Goal: Task Accomplishment & Management: Use online tool/utility

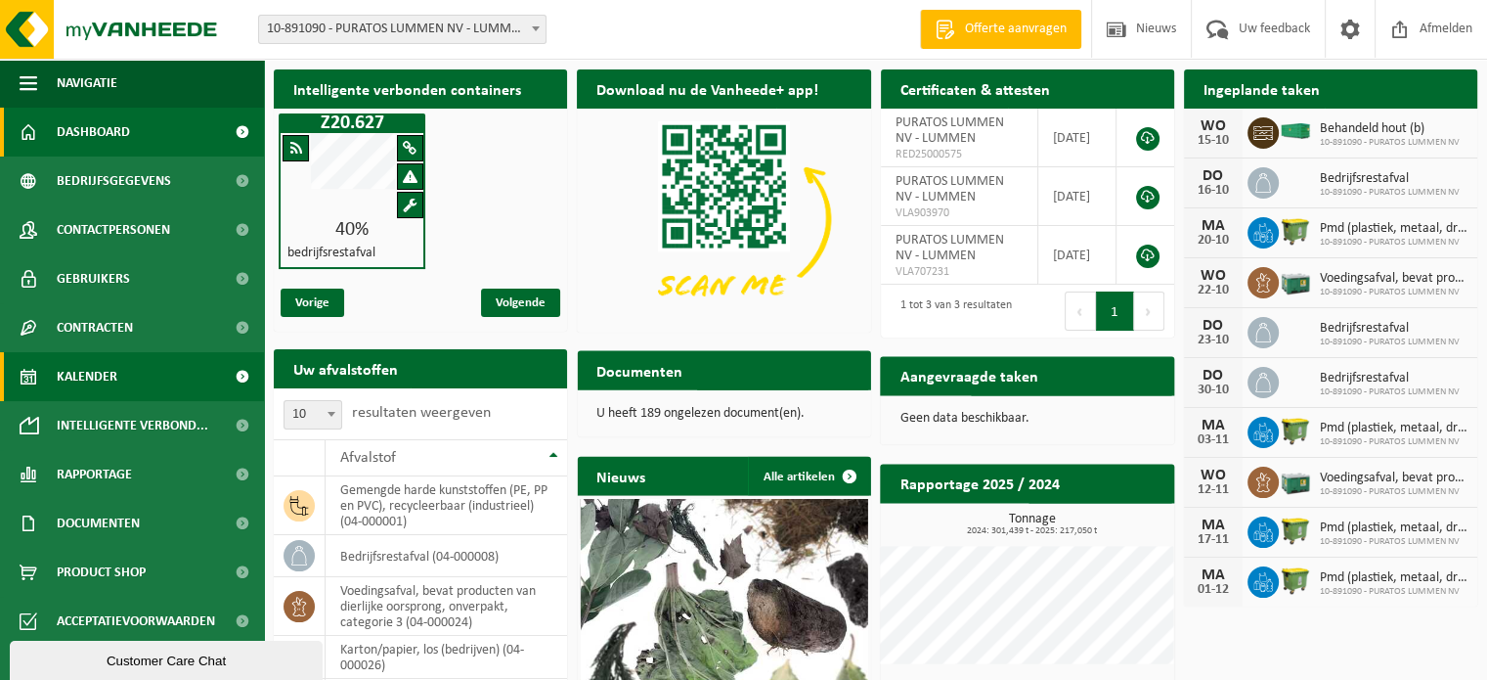
click at [108, 368] on span "Kalender" at bounding box center [87, 376] width 61 height 49
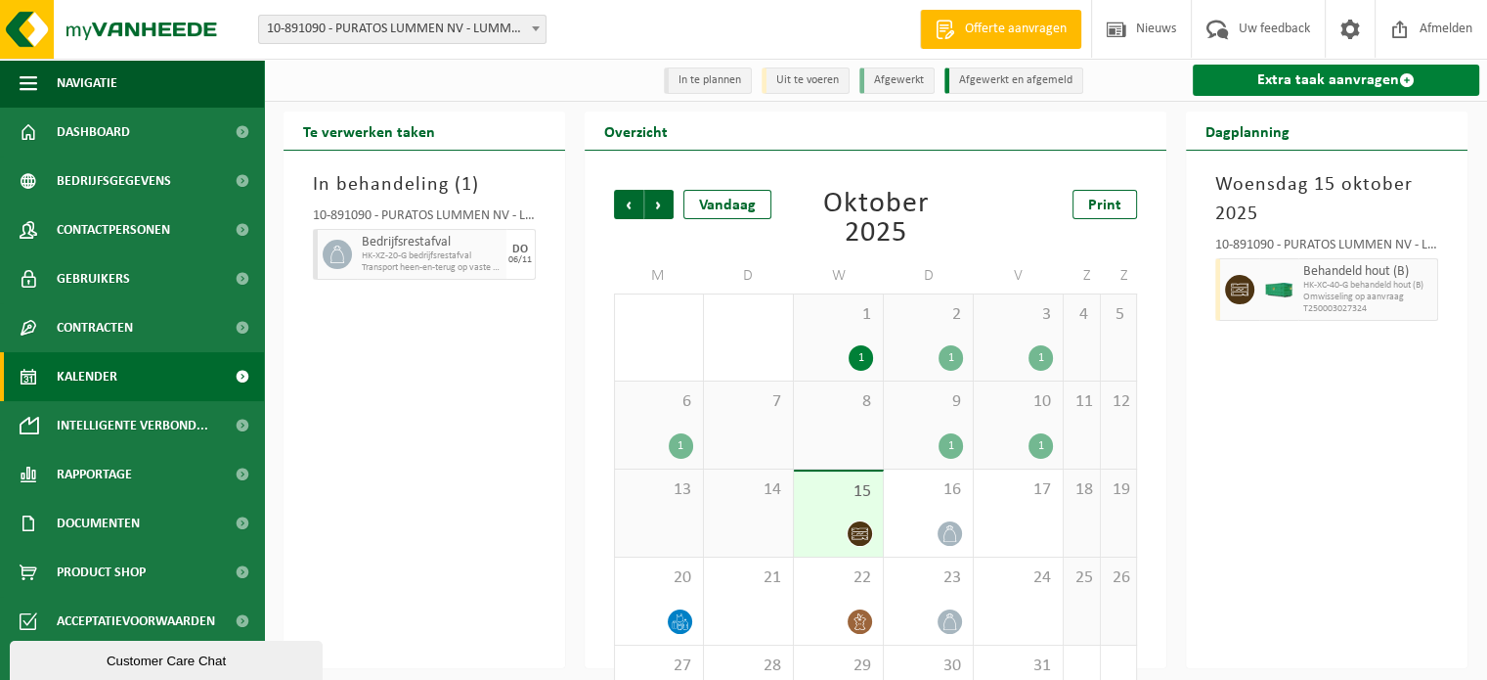
click at [1320, 77] on link "Extra taak aanvragen" at bounding box center [1336, 80] width 286 height 31
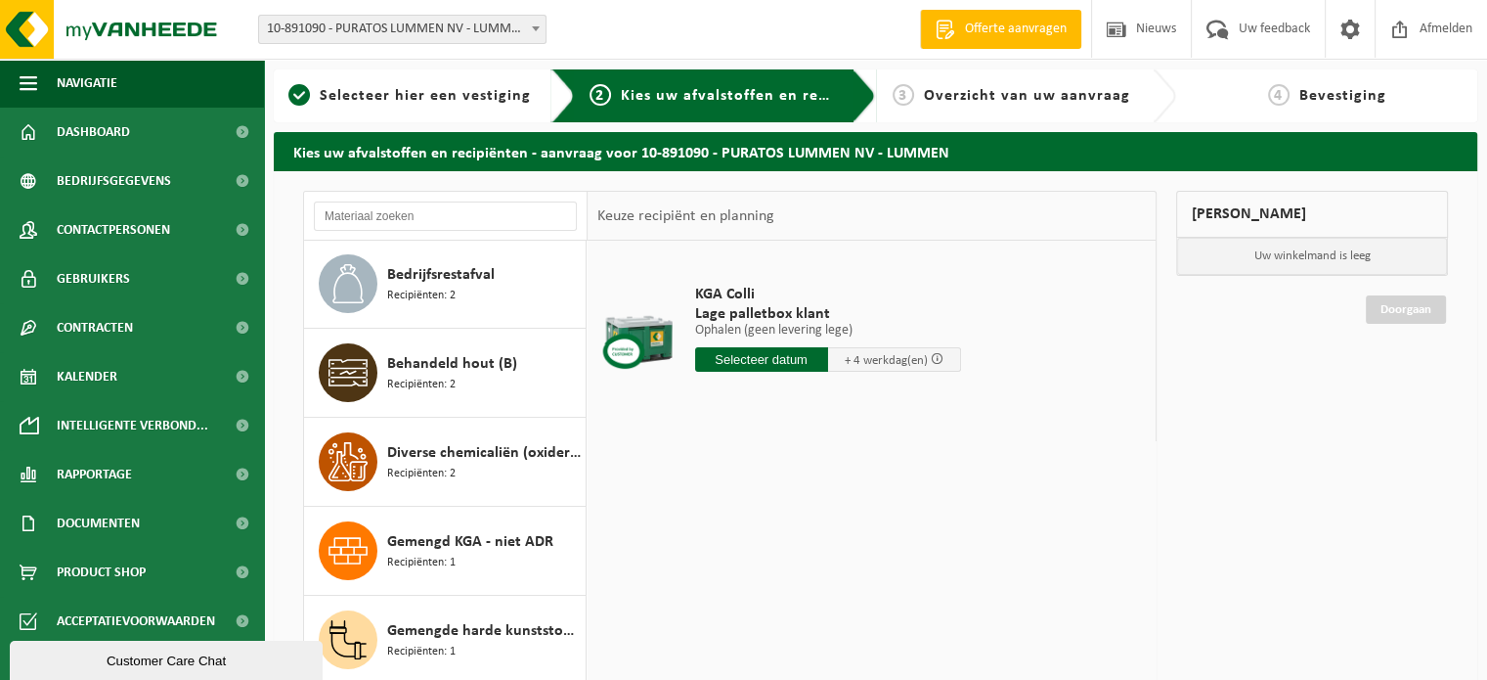
scroll to position [391, 0]
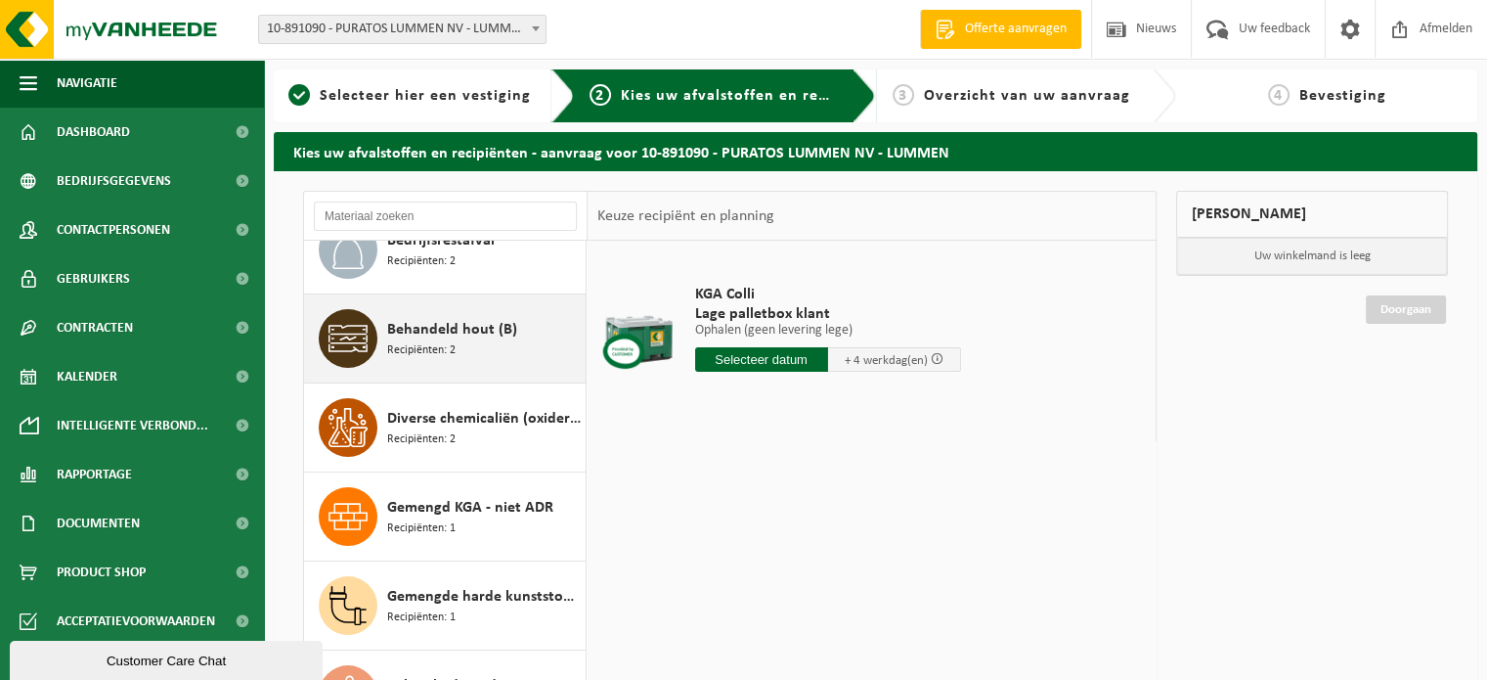
click at [454, 333] on span "Behandeld hout (B)" at bounding box center [452, 329] width 130 height 23
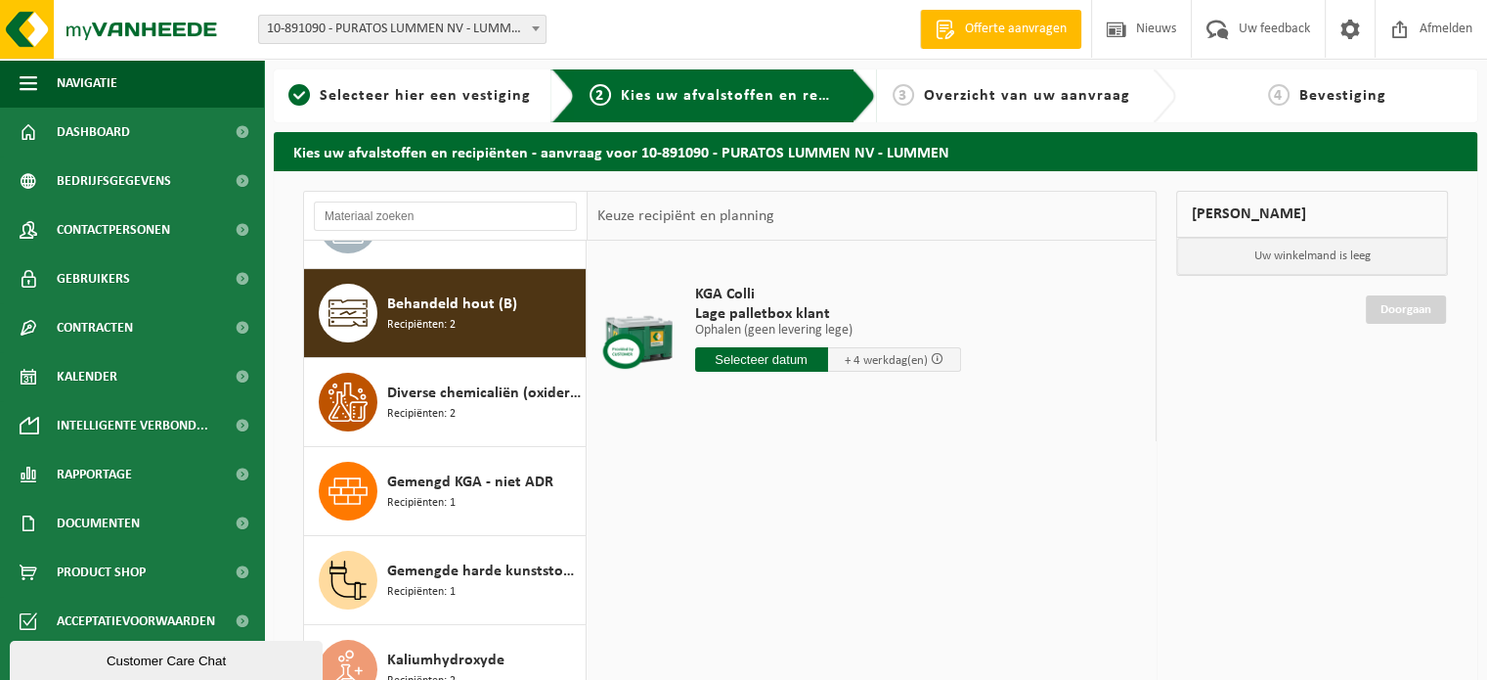
scroll to position [444, 0]
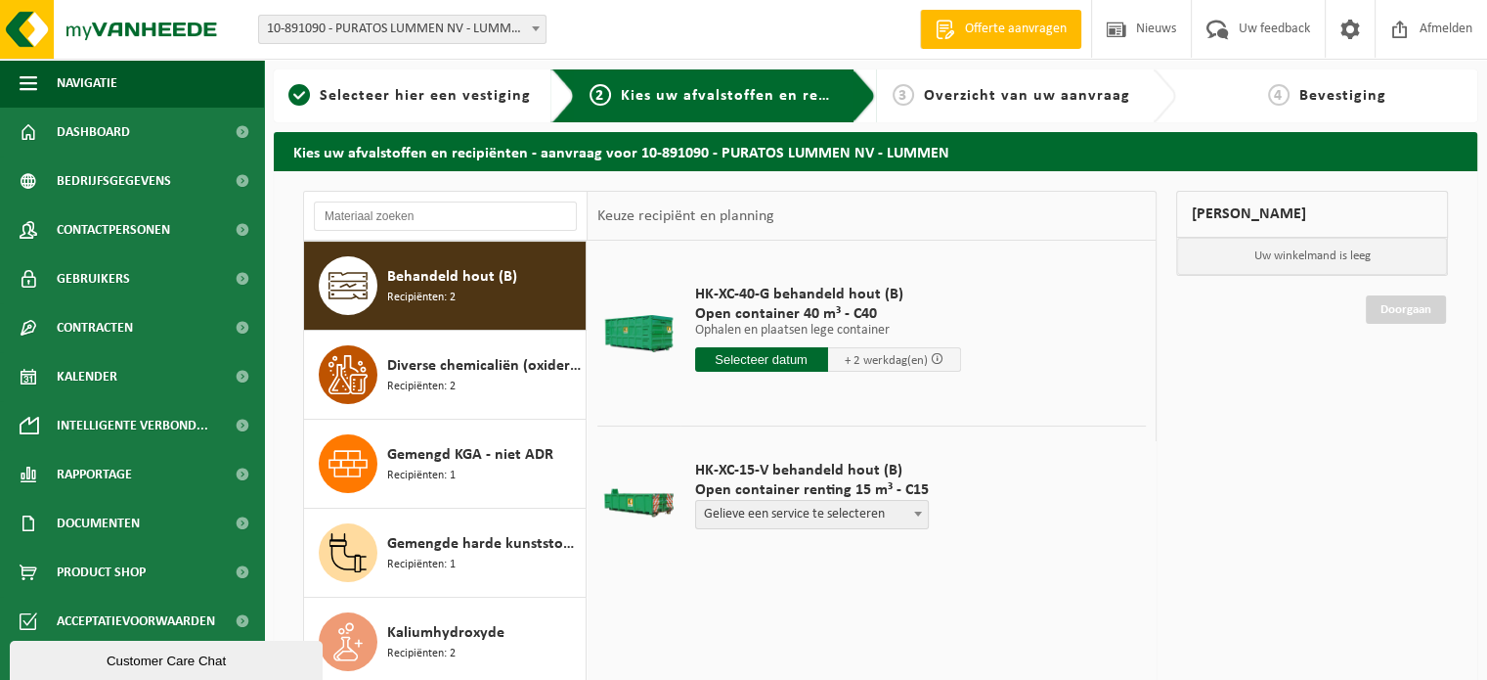
click at [759, 515] on span "Gelieve een service te selecteren" at bounding box center [812, 514] width 232 height 27
select select "P2PL-VEL-098907_HK-XC-15-VE_04-000028_46"
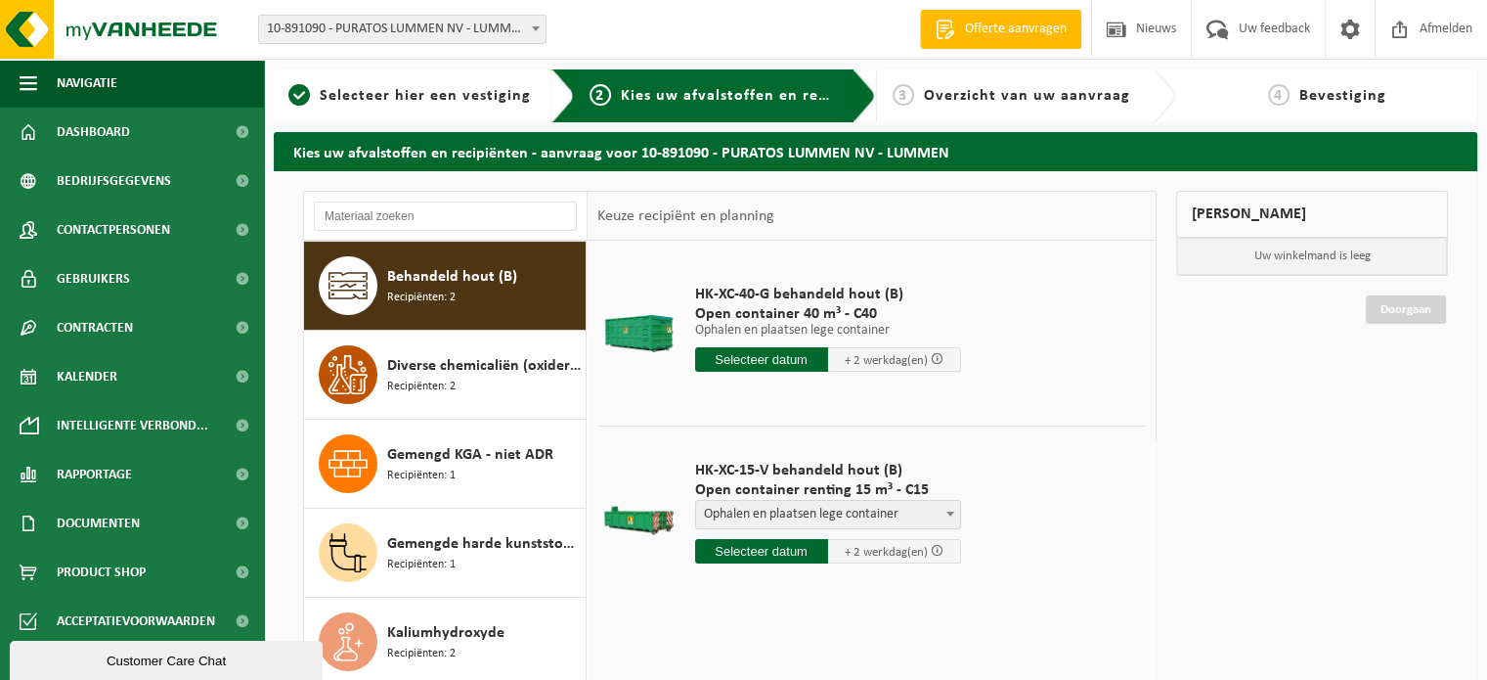
click at [765, 550] on input "text" at bounding box center [761, 551] width 133 height 24
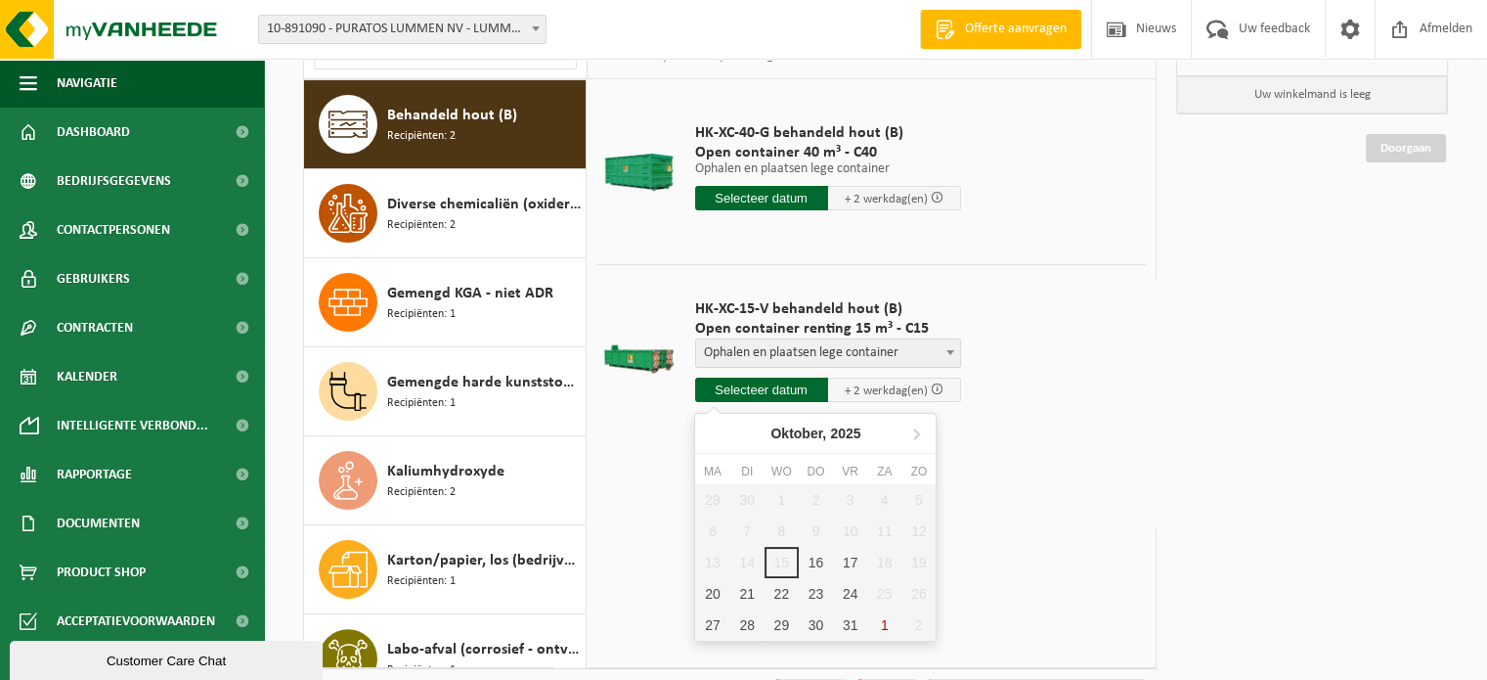
scroll to position [196, 0]
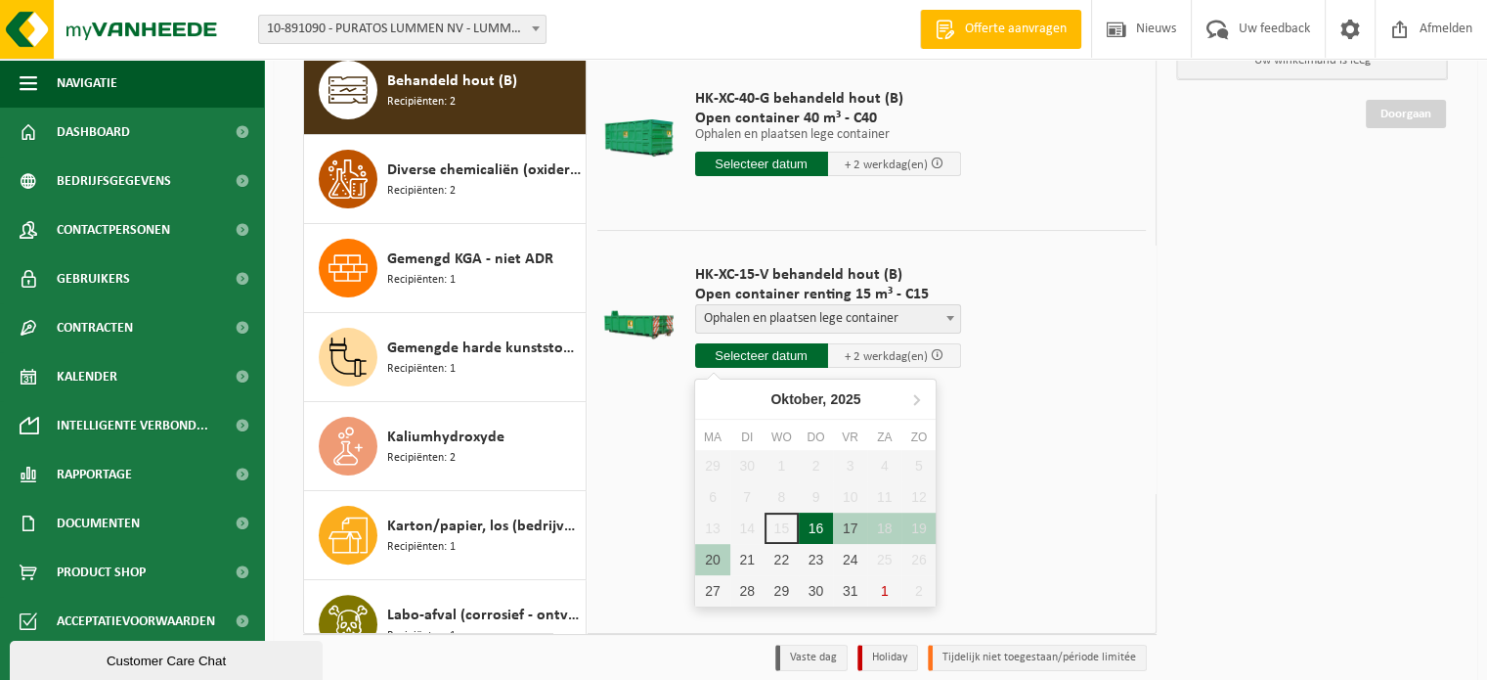
click at [820, 527] on div "16" at bounding box center [816, 527] width 34 height 31
type input "Van 2025-10-16"
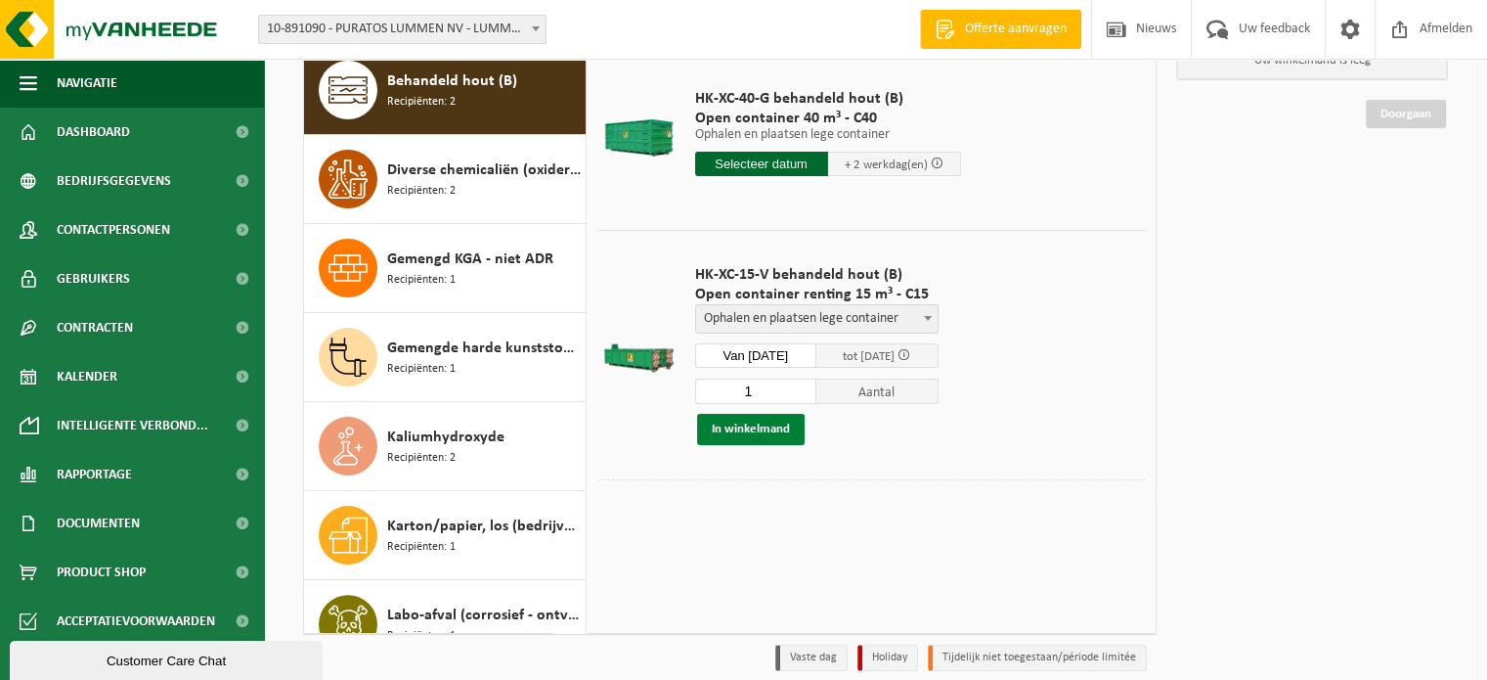
click at [761, 422] on button "In winkelmand" at bounding box center [751, 429] width 108 height 31
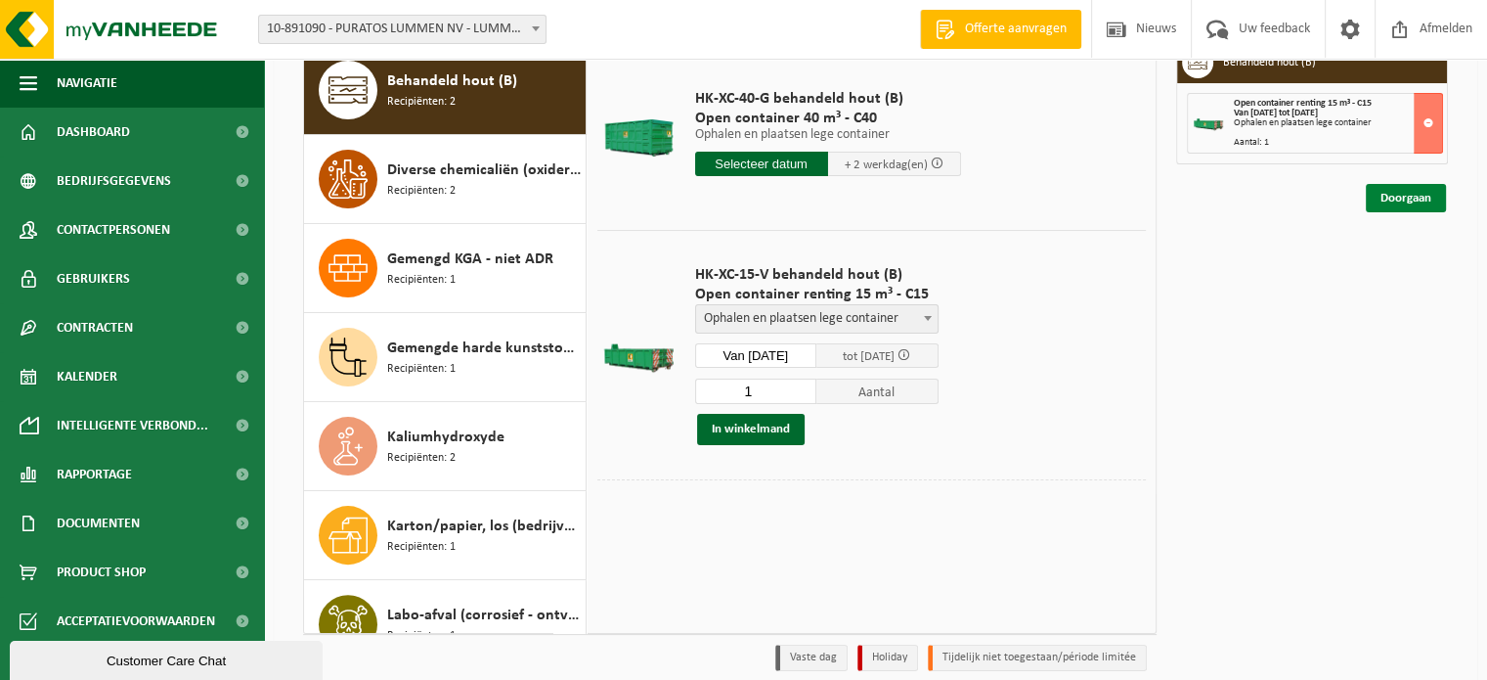
click at [1408, 195] on link "Doorgaan" at bounding box center [1406, 198] width 80 height 28
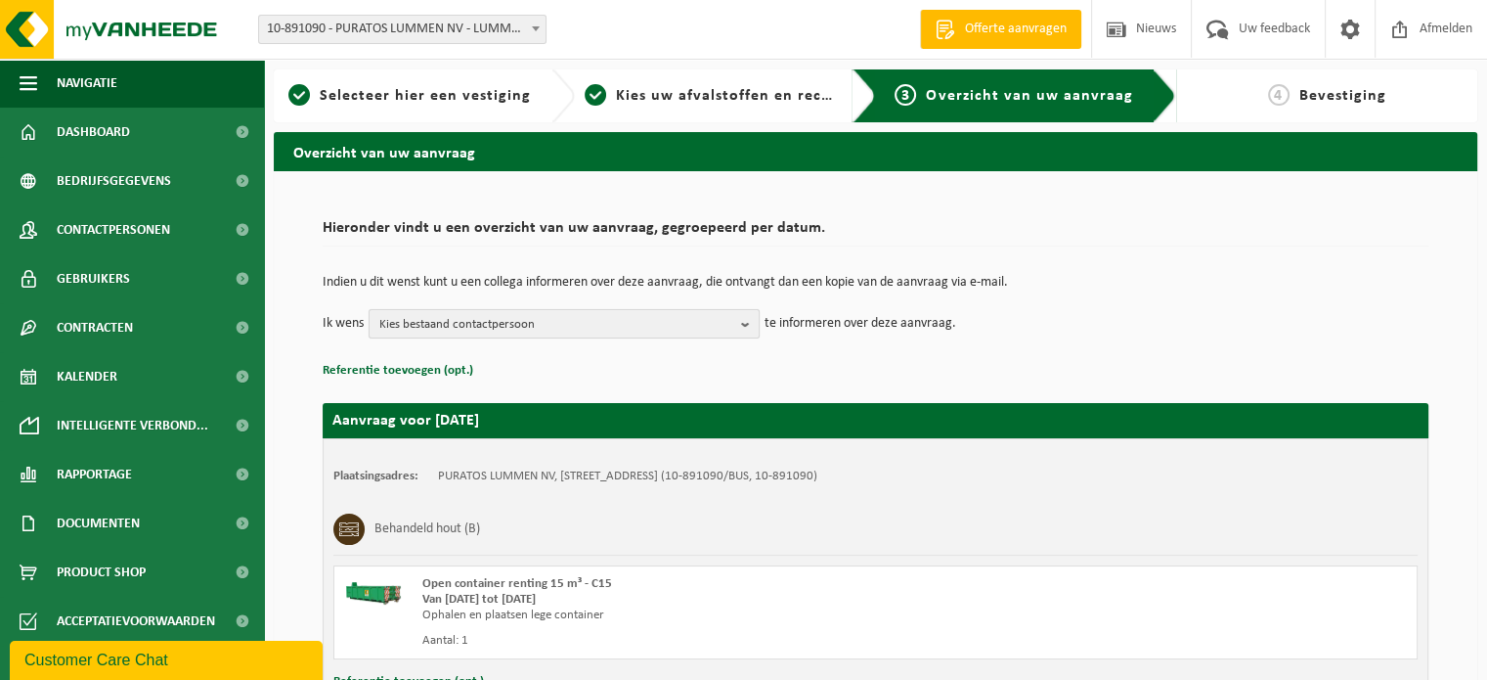
click at [558, 328] on span "Kies bestaand contactpersoon" at bounding box center [556, 324] width 354 height 29
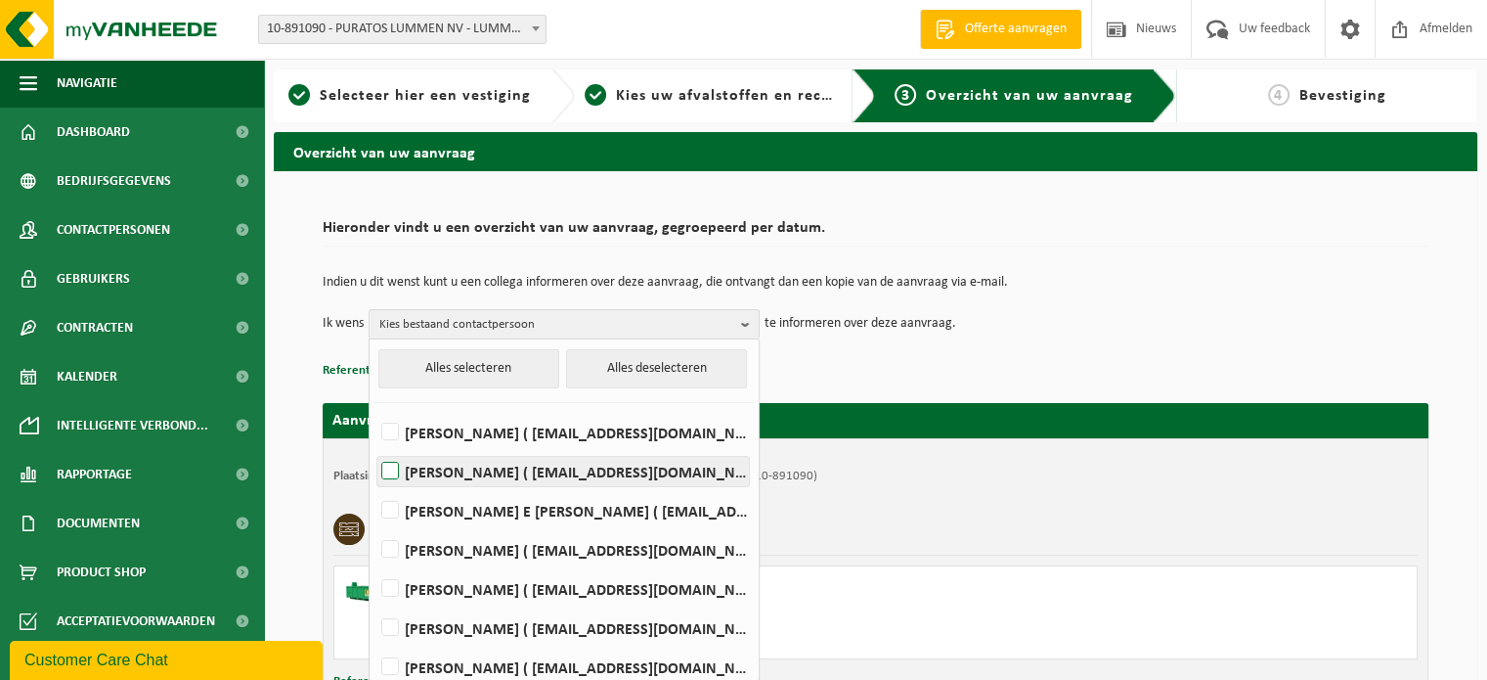
click at [392, 468] on label "Roy Chylinski ( rchylinski@puratos.com )" at bounding box center [563, 471] width 372 height 29
click at [374, 447] on input "Roy Chylinski ( rchylinski@puratos.com )" at bounding box center [374, 446] width 1 height 1
checkbox input "true"
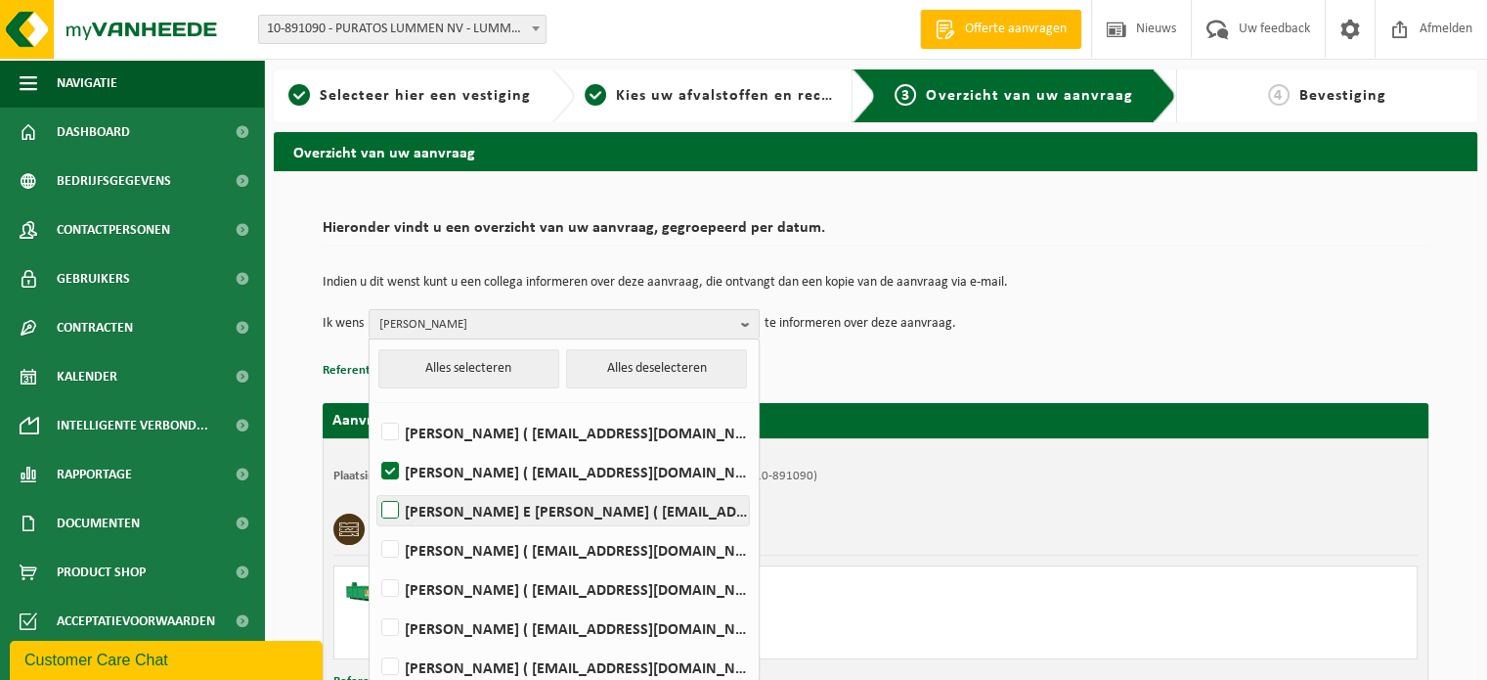
click at [395, 511] on label "Ahmed E Basmaki ( aebasmaki@puratos.com )" at bounding box center [563, 510] width 372 height 29
click at [374, 486] on input "Ahmed E Basmaki ( aebasmaki@puratos.com )" at bounding box center [374, 485] width 1 height 1
checkbox input "true"
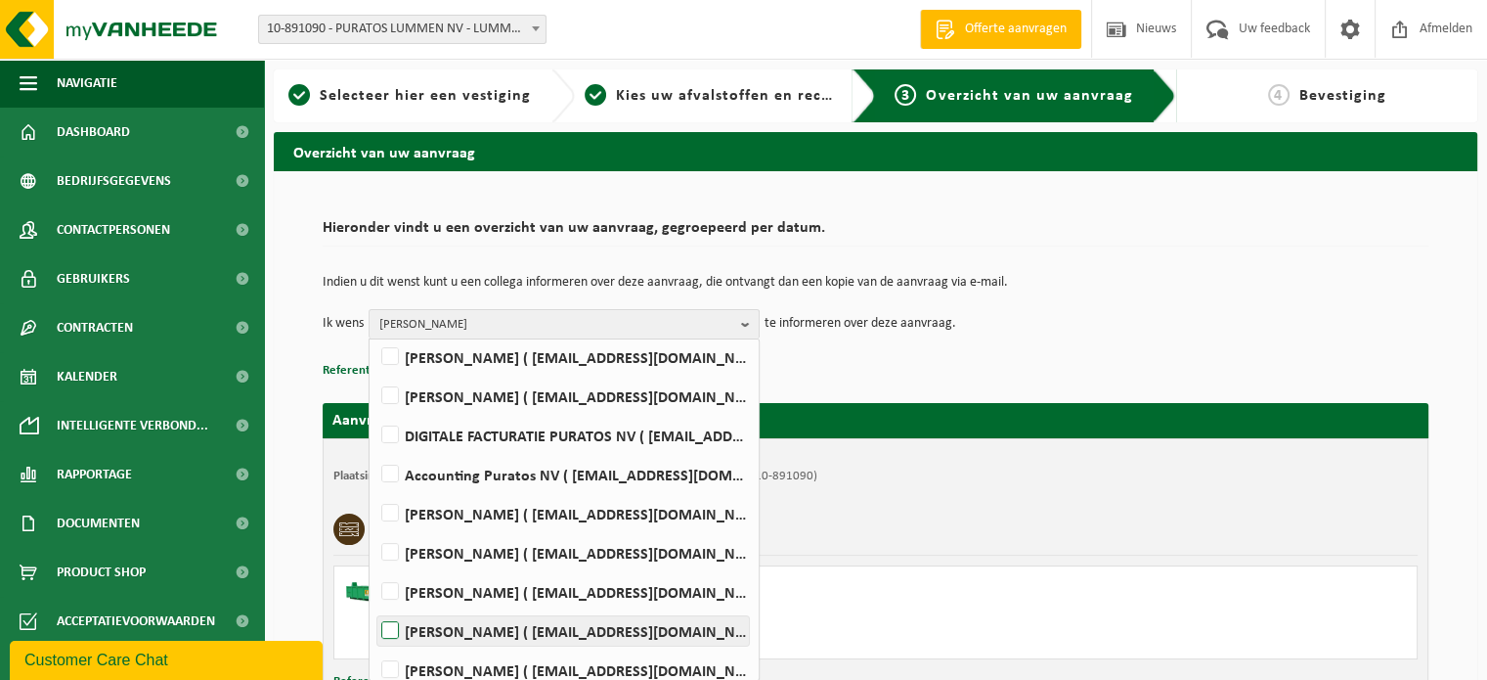
scroll to position [283, 0]
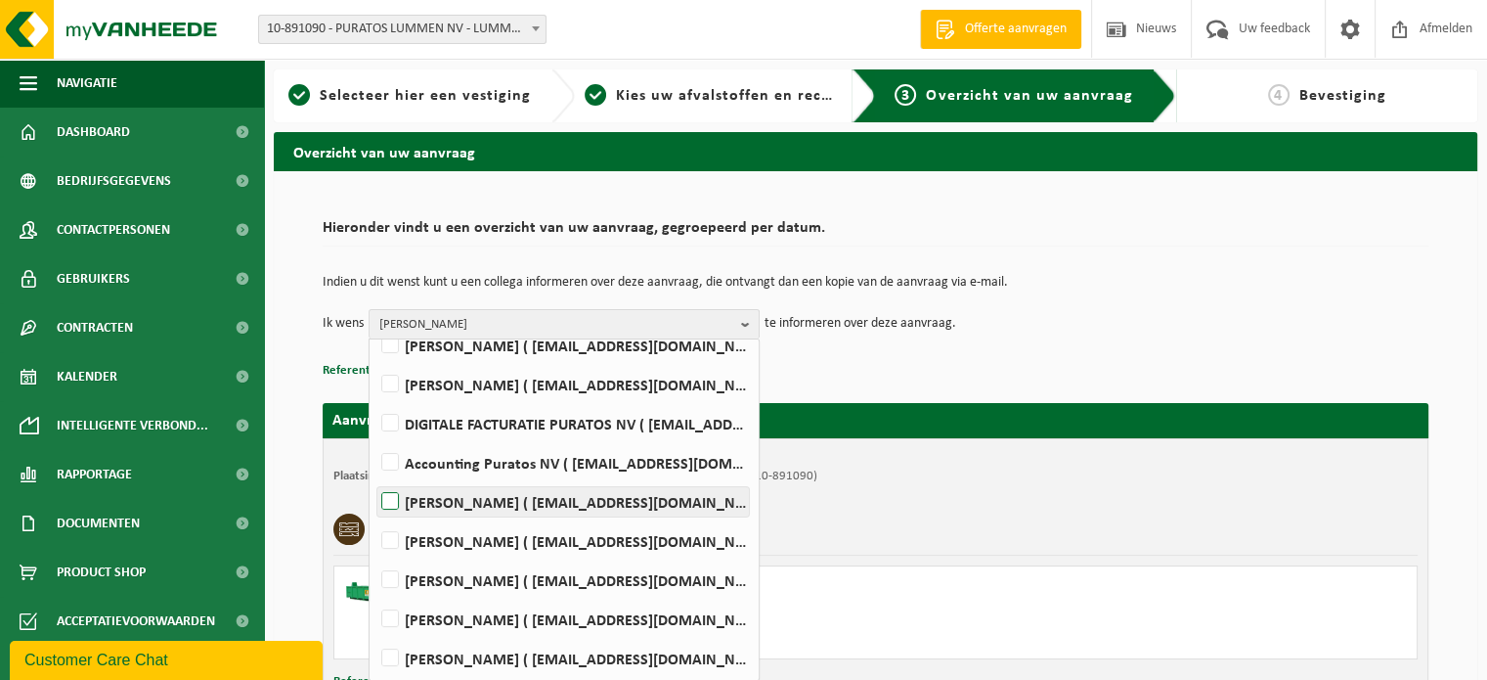
click at [387, 500] on label "Robin Rutten ( rrutten@puratos.com )" at bounding box center [563, 501] width 372 height 29
click at [374, 477] on input "Robin Rutten ( rrutten@puratos.com )" at bounding box center [374, 476] width 1 height 1
checkbox input "true"
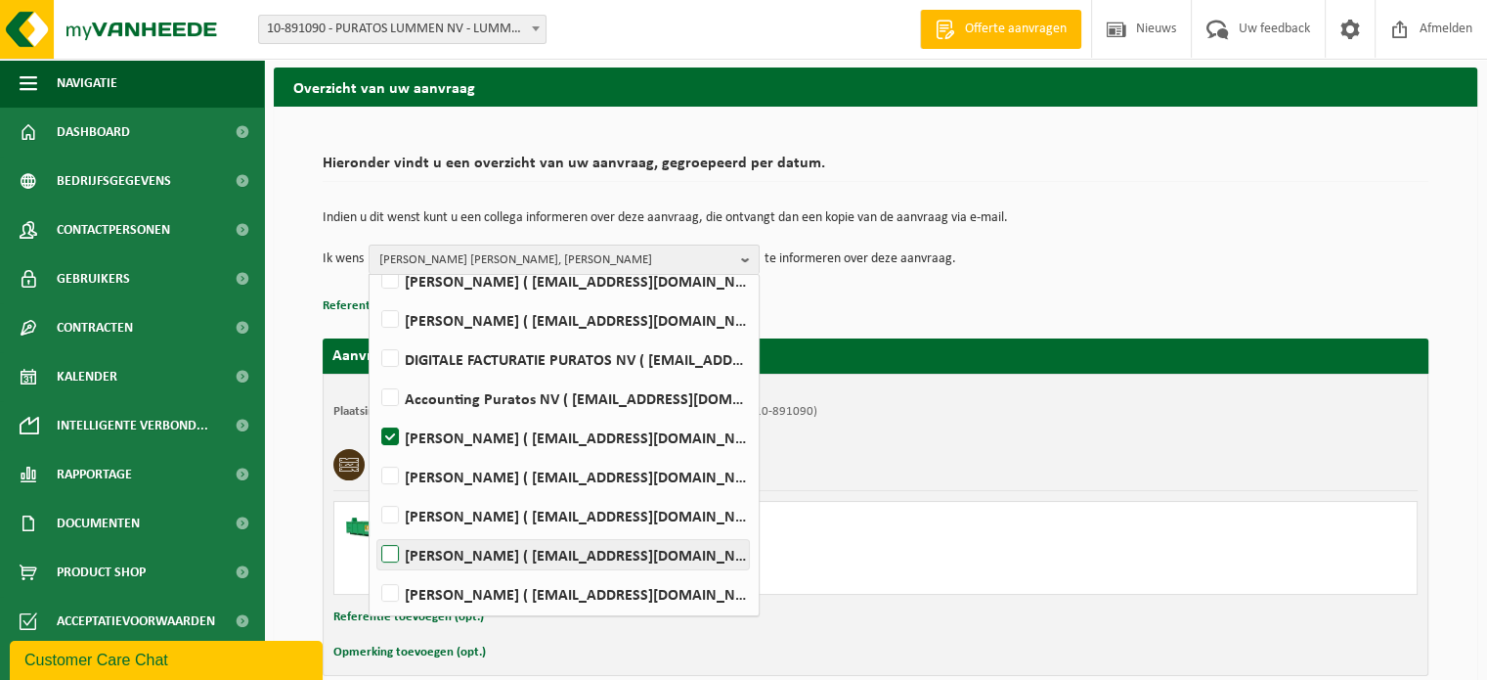
scroll to position [98, 0]
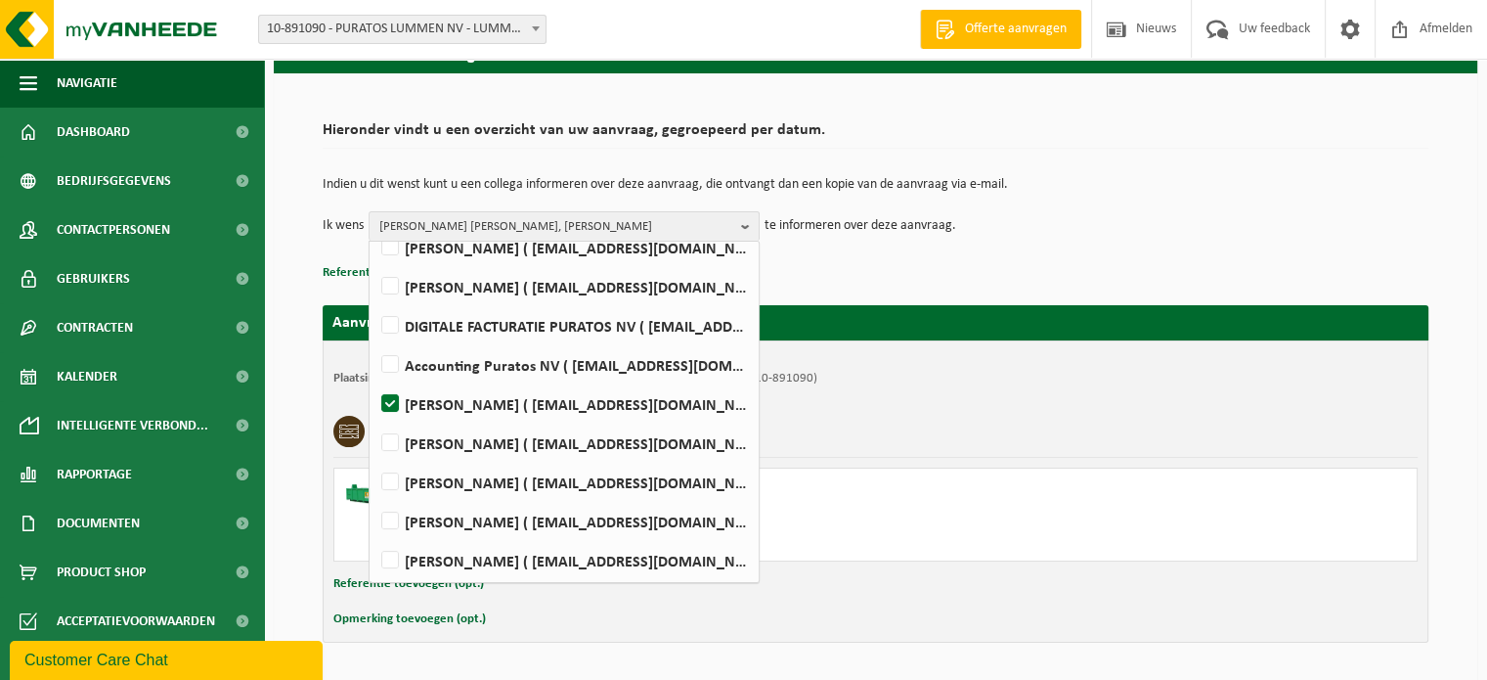
click at [850, 431] on div "Behandeld hout (B)" at bounding box center [875, 431] width 1084 height 51
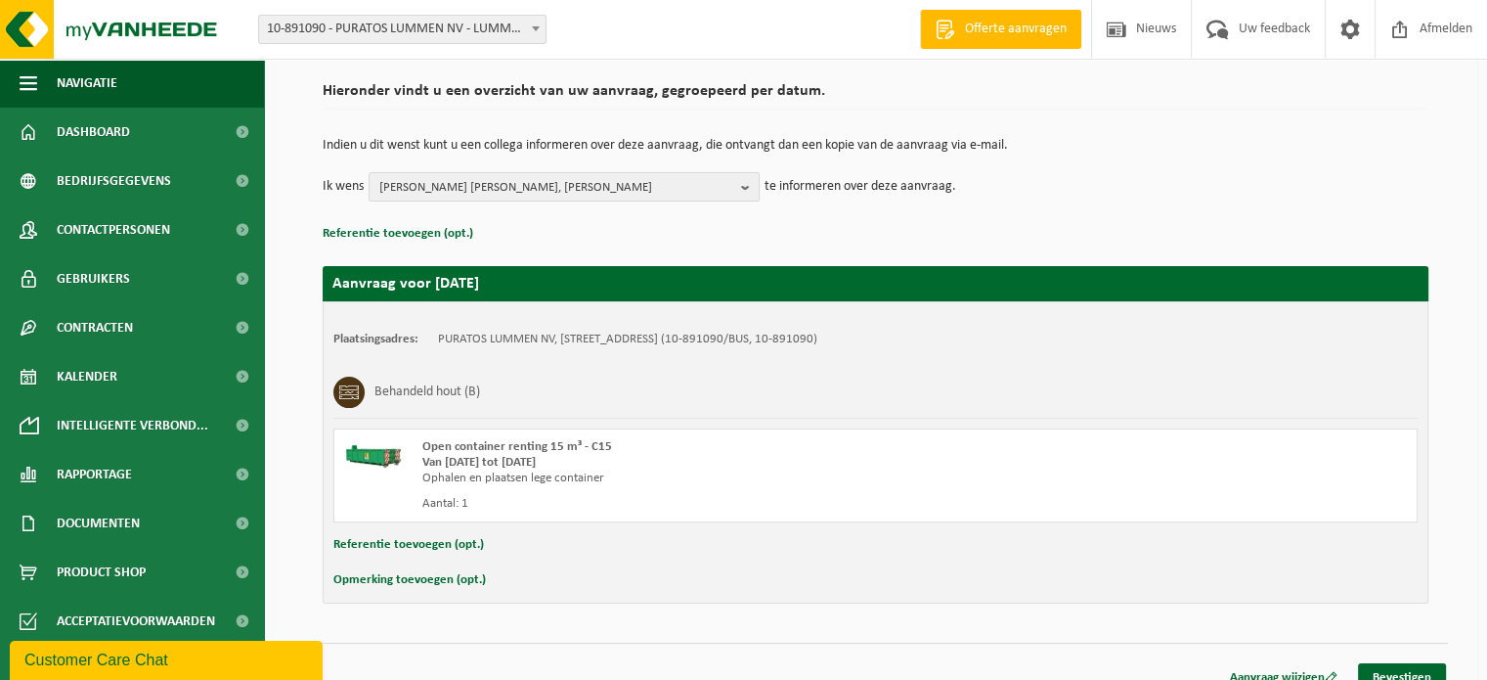
scroll to position [157, 0]
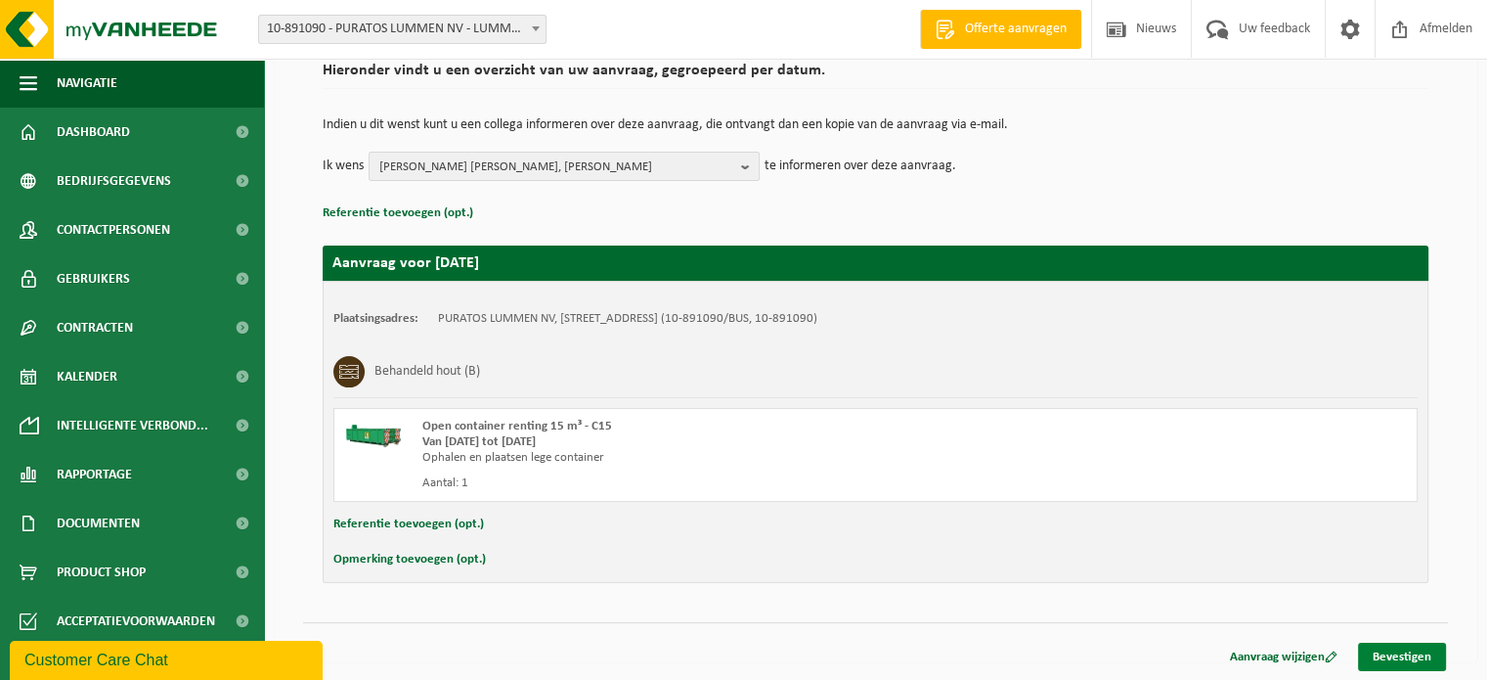
drag, startPoint x: 1388, startPoint y: 654, endPoint x: 1377, endPoint y: 642, distance: 16.6
click at [1388, 654] on link "Bevestigen" at bounding box center [1402, 656] width 88 height 28
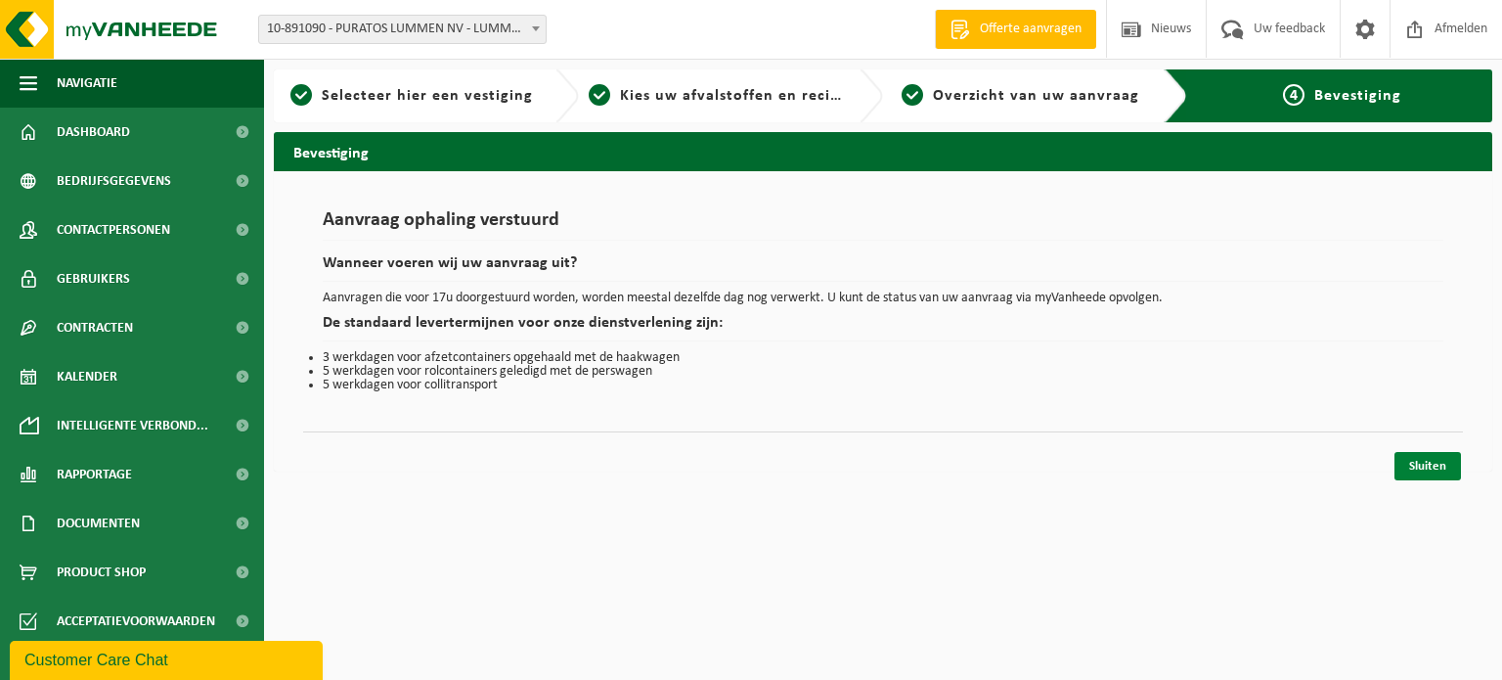
click at [1426, 462] on link "Sluiten" at bounding box center [1427, 466] width 66 height 28
